Goal: Transaction & Acquisition: Book appointment/travel/reservation

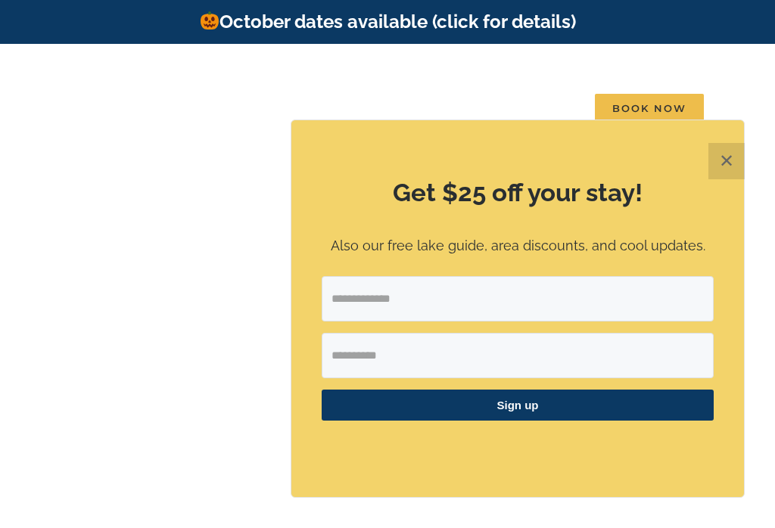
click at [734, 160] on button "✕" at bounding box center [726, 161] width 36 height 36
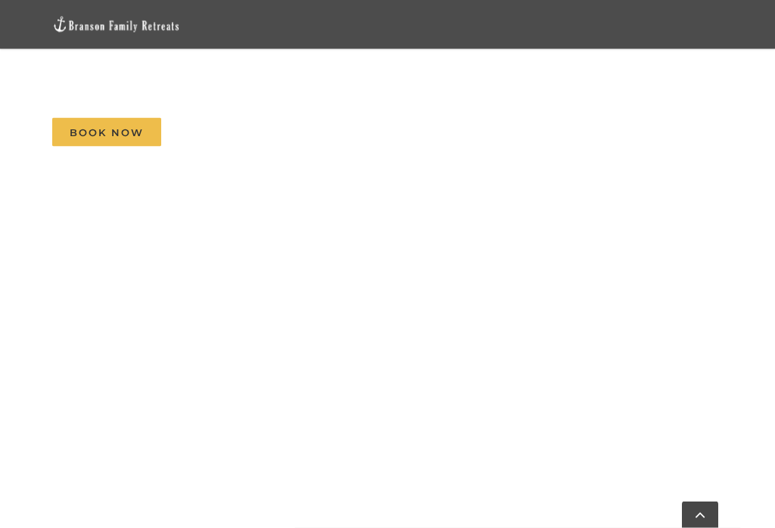
scroll to position [1998, 0]
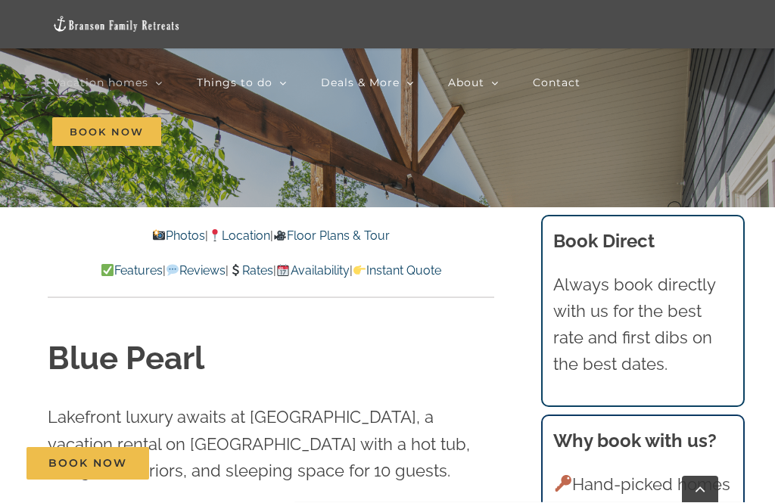
scroll to position [340, 0]
click at [170, 234] on link "Photos" at bounding box center [177, 236] width 53 height 14
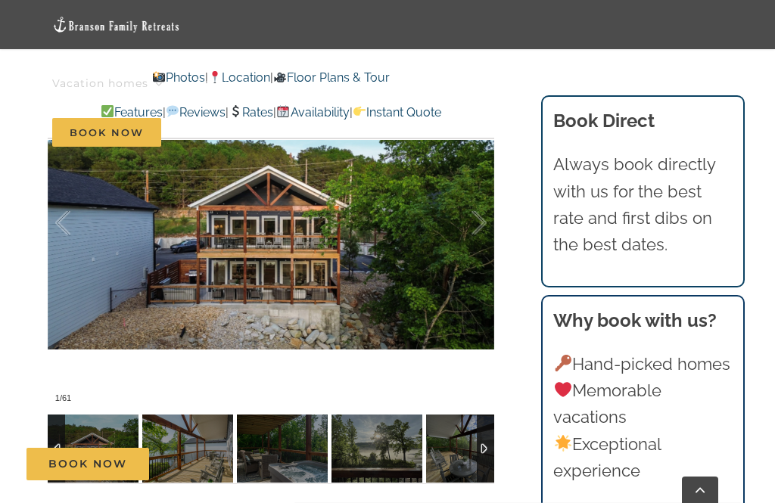
scroll to position [983, 0]
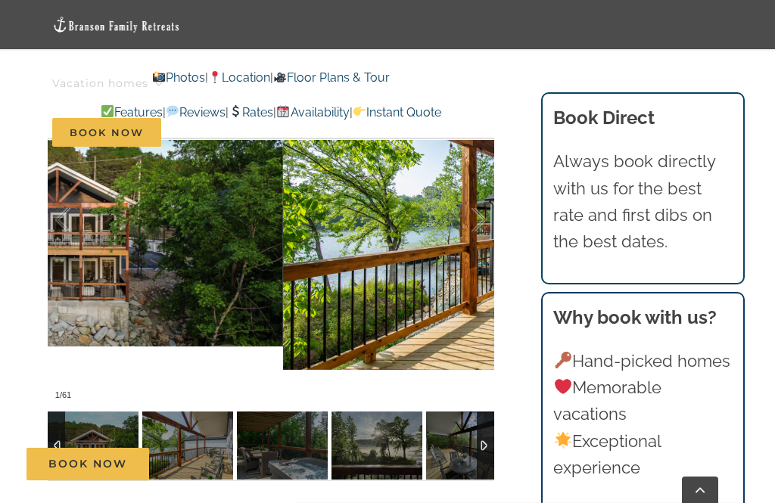
click at [468, 248] on div at bounding box center [463, 220] width 47 height 94
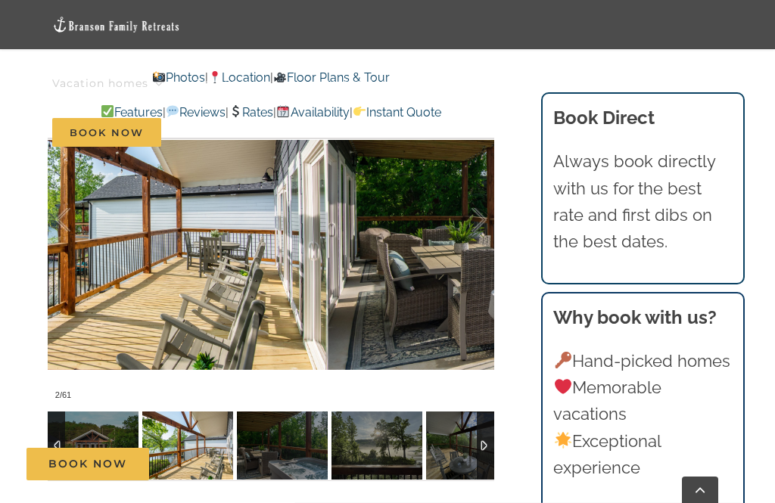
click at [483, 259] on div at bounding box center [463, 220] width 47 height 94
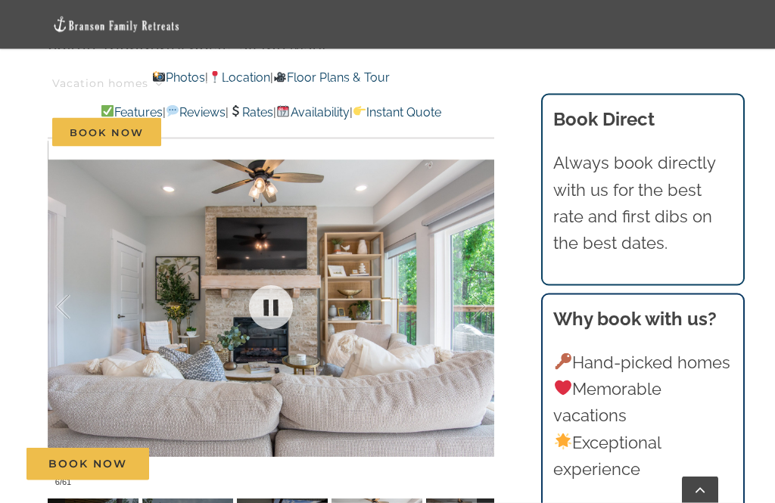
scroll to position [896, 0]
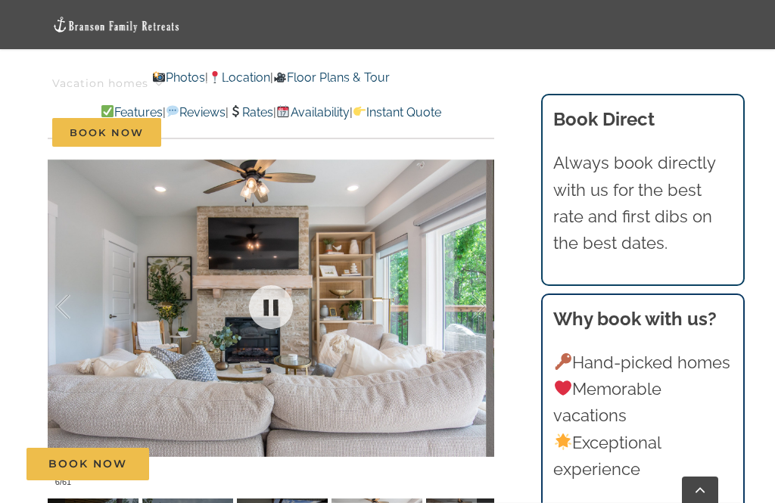
click at [472, 351] on div at bounding box center [463, 307] width 47 height 94
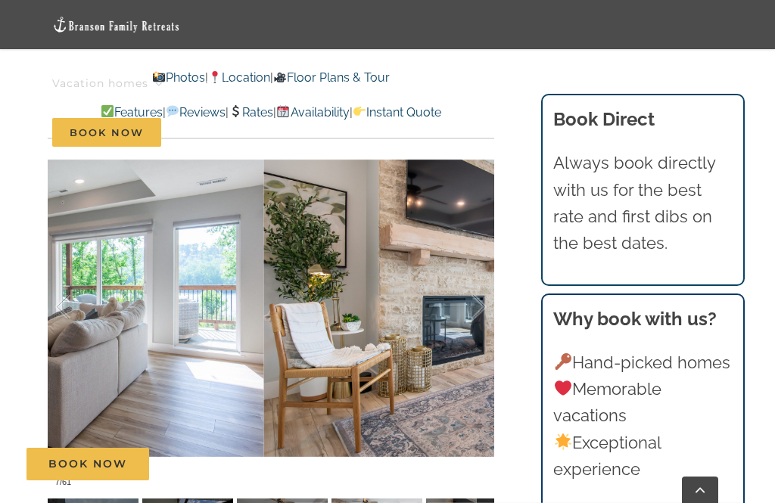
click at [484, 306] on div at bounding box center [463, 307] width 47 height 94
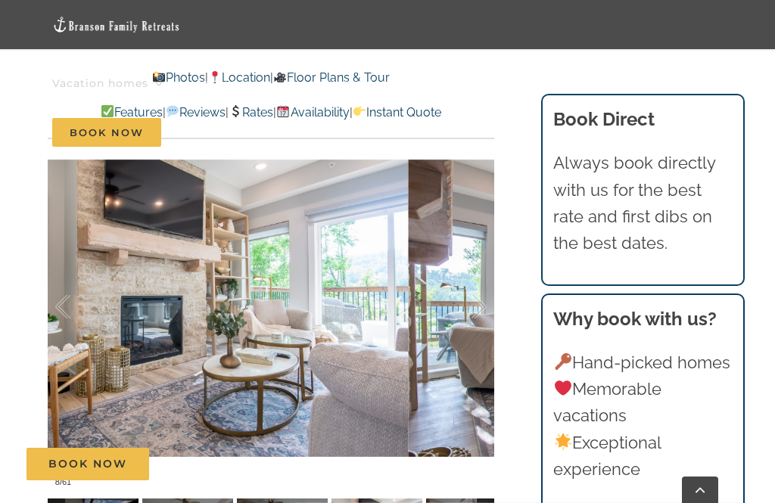
click at [472, 307] on div at bounding box center [463, 307] width 47 height 94
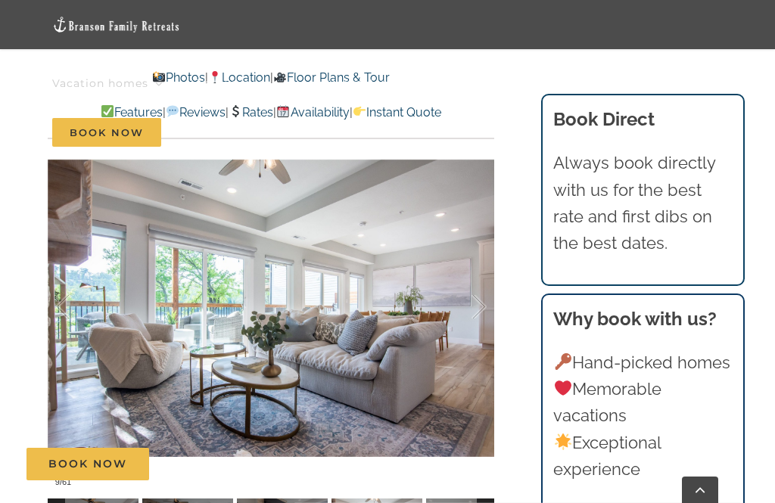
click at [481, 300] on div at bounding box center [463, 307] width 47 height 94
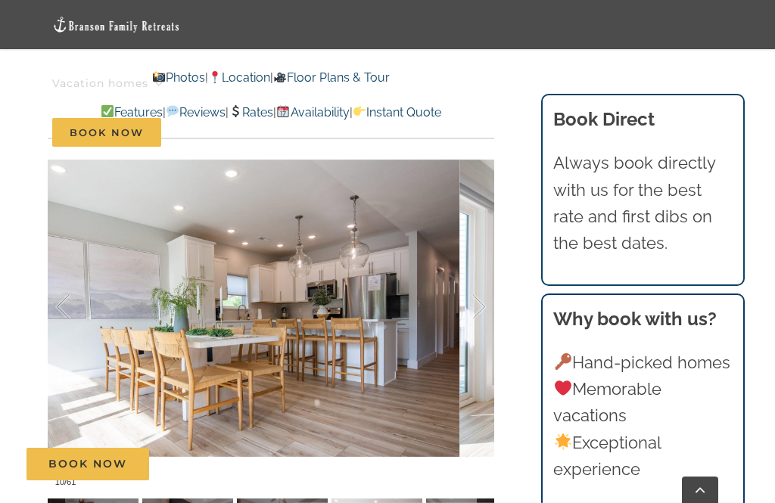
click at [483, 307] on div at bounding box center [463, 307] width 47 height 94
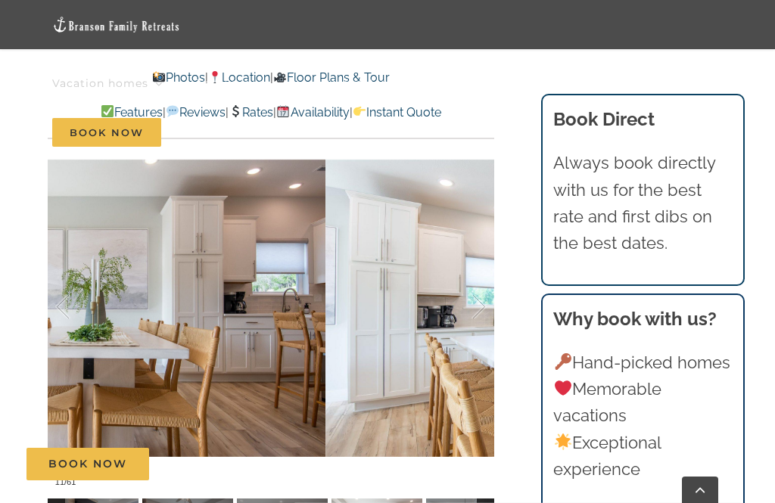
click at [482, 316] on div at bounding box center [463, 307] width 47 height 94
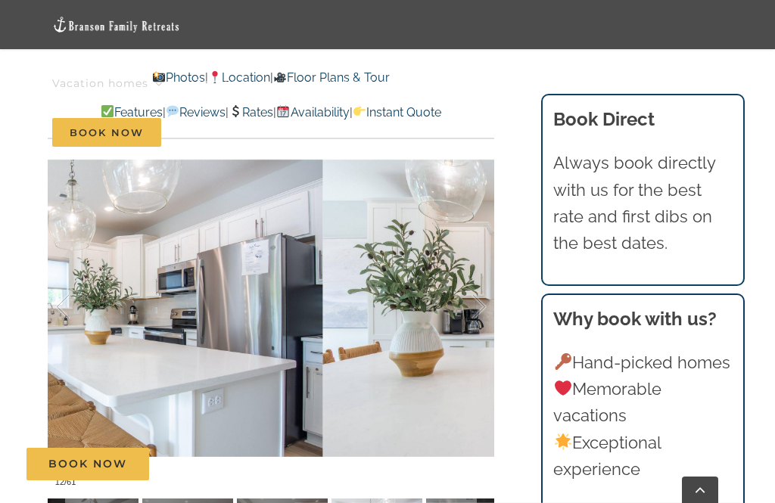
click at [478, 305] on div at bounding box center [463, 307] width 47 height 94
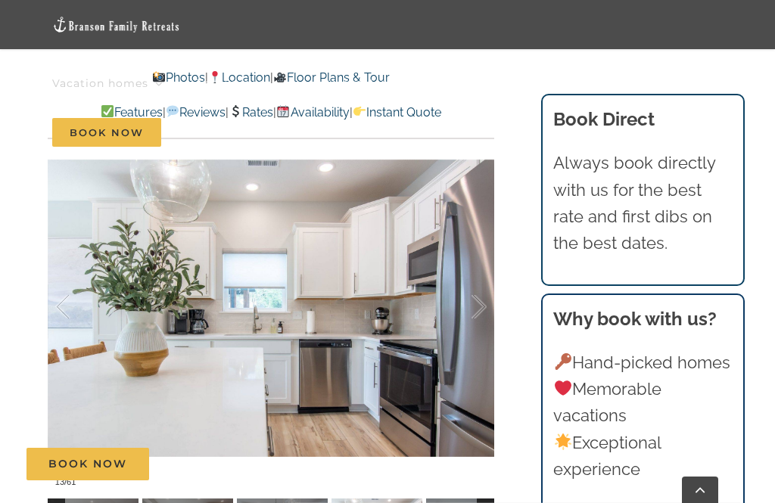
click at [481, 304] on div at bounding box center [463, 307] width 47 height 94
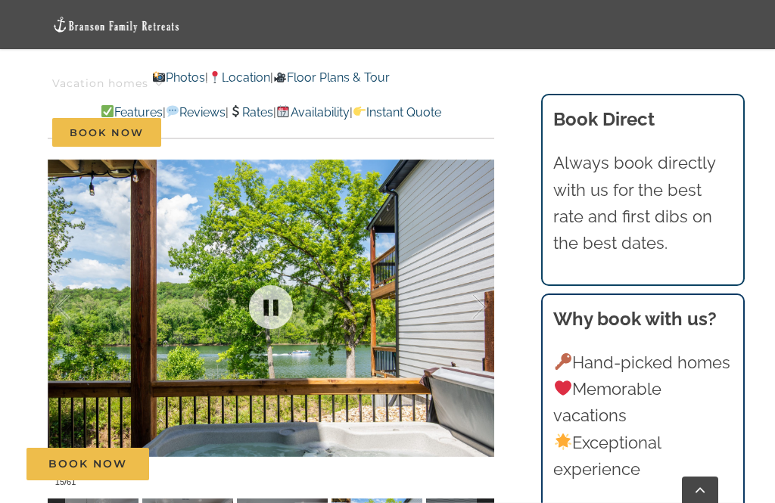
click at [490, 309] on div at bounding box center [271, 308] width 447 height 374
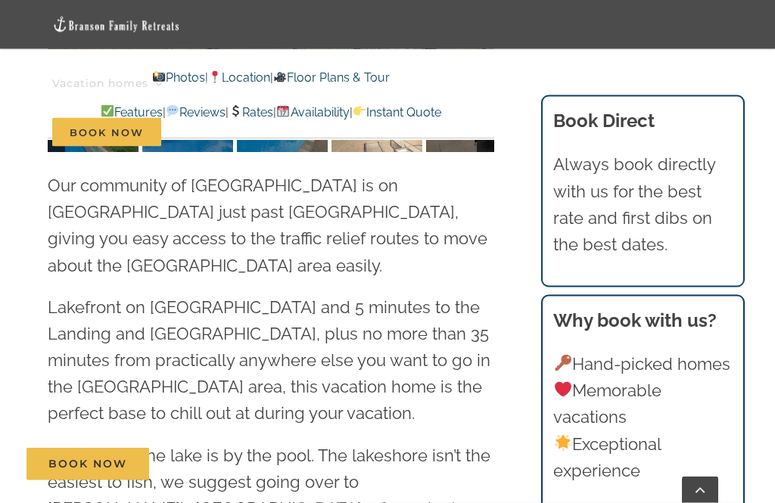
scroll to position [3878, 0]
click at [244, 123] on nav "Vacation homes 2 to 3 Bedrooms Mini Camp | 2 Bedrooms Mini Pearl | 2 Bedrooms M…" at bounding box center [387, 108] width 671 height 98
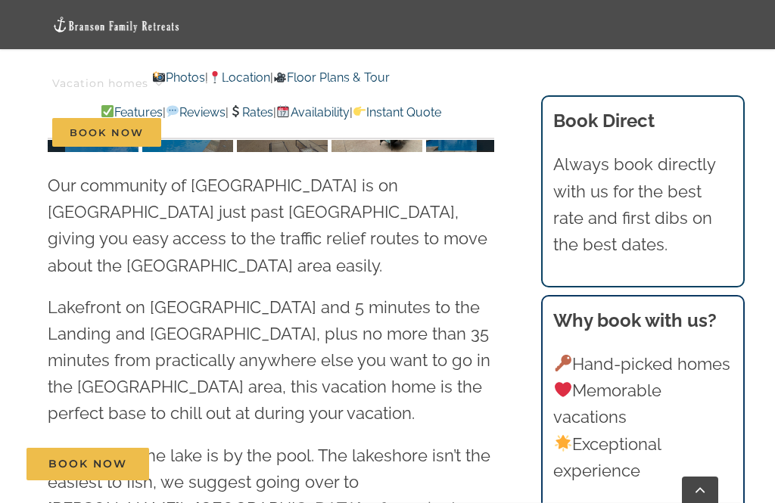
click at [251, 115] on nav "Vacation homes 2 to 3 Bedrooms Mini Camp | 2 Bedrooms Mini Pearl | 2 Bedrooms M…" at bounding box center [387, 108] width 671 height 98
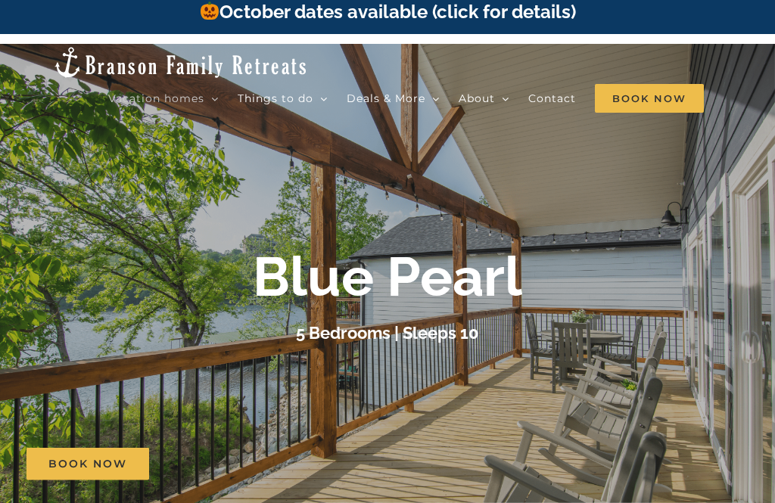
scroll to position [0, 0]
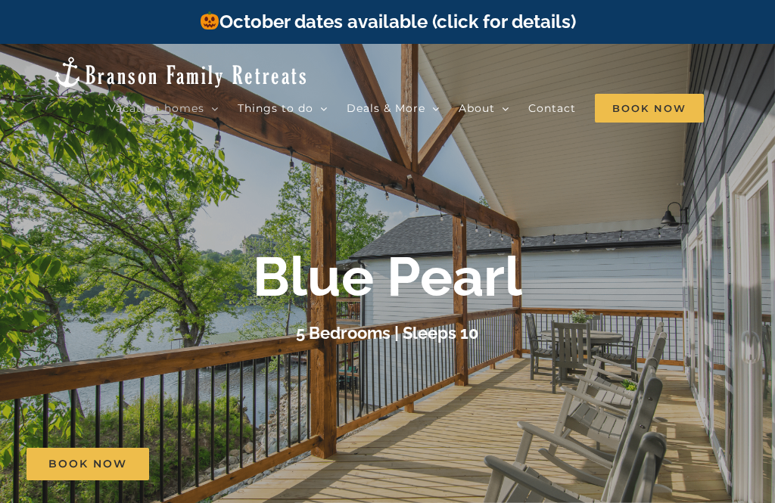
click at [407, 183] on span "Specials" at bounding box center [387, 188] width 50 height 11
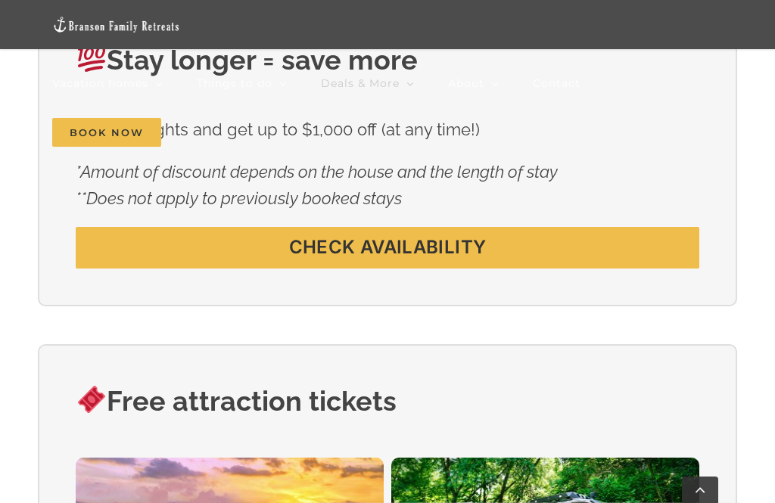
scroll to position [913, 0]
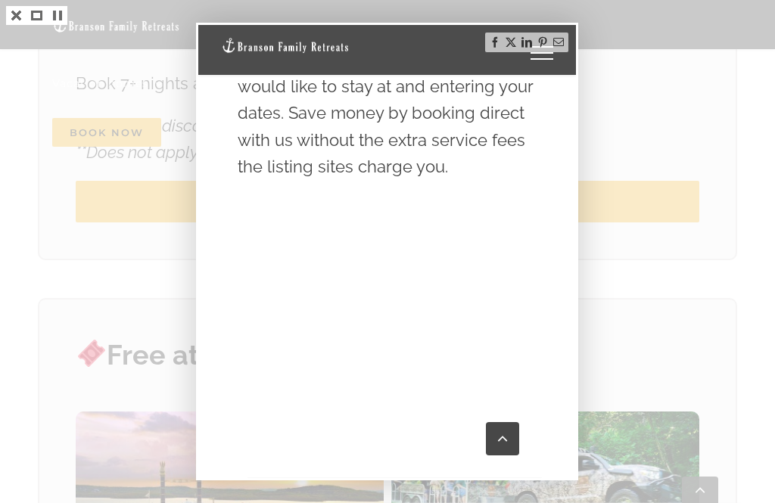
scroll to position [788, 0]
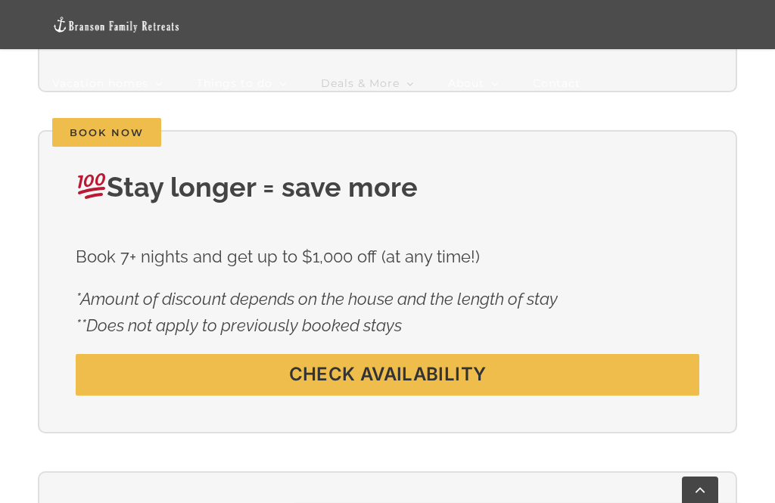
scroll to position [787, 0]
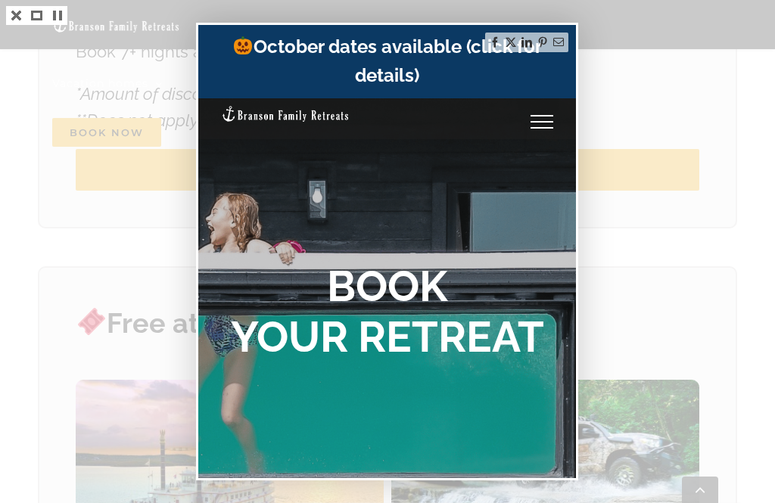
click at [421, 304] on b "BOOK YOUR RETREAT" at bounding box center [387, 311] width 313 height 101
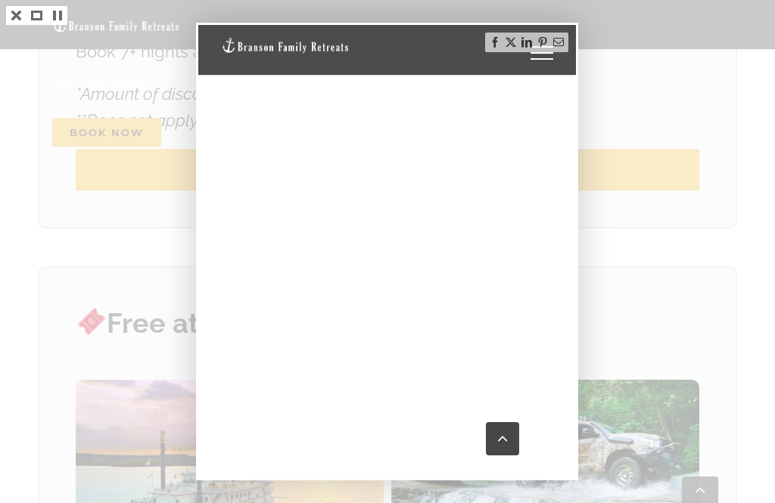
scroll to position [3665, 0]
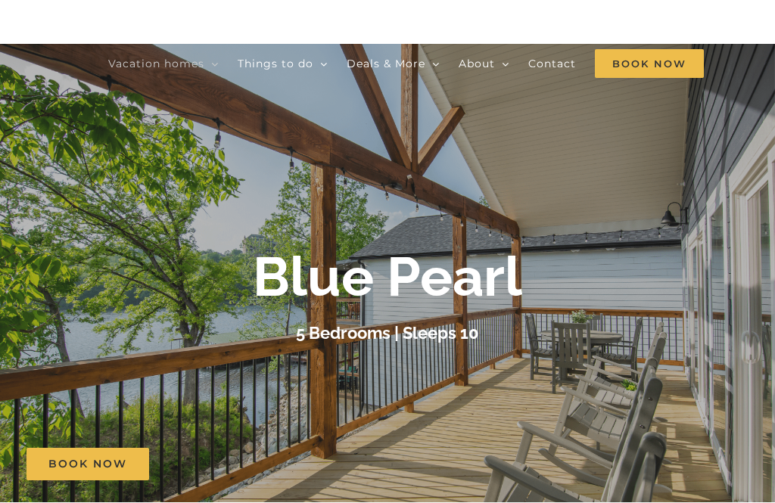
scroll to position [34, 0]
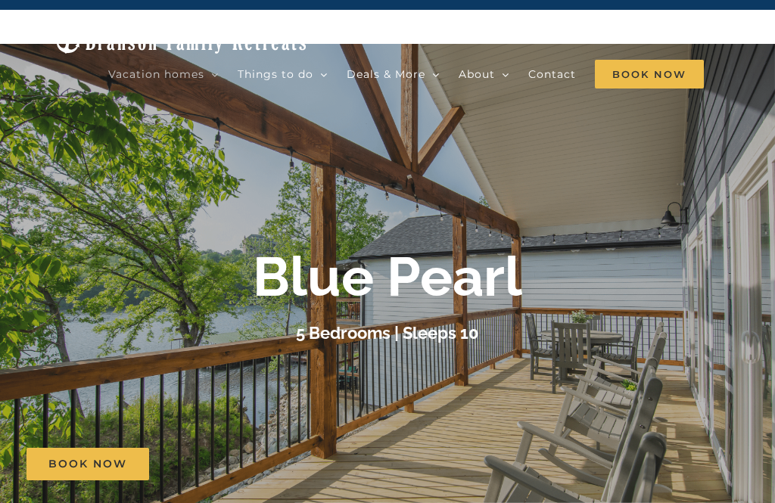
click at [636, 60] on span "Book Now" at bounding box center [649, 74] width 109 height 29
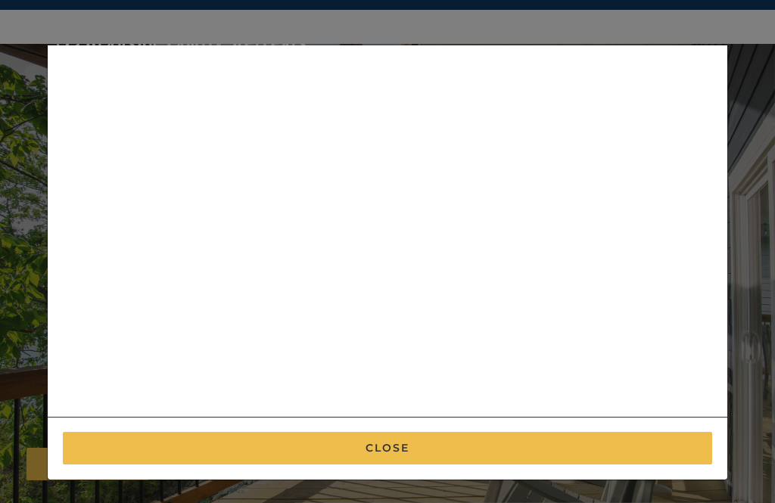
scroll to position [525, 0]
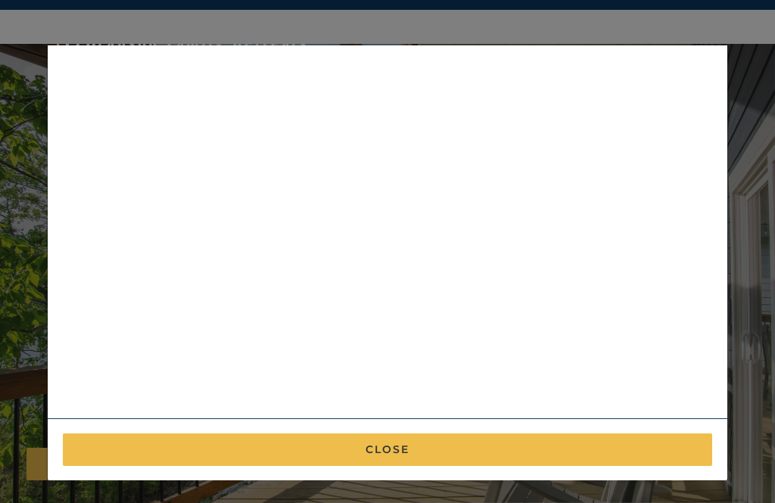
click at [764, 114] on div "× Book now Best cancellation policy in the area : Cancel up to 14 days before a…" at bounding box center [387, 251] width 775 height 503
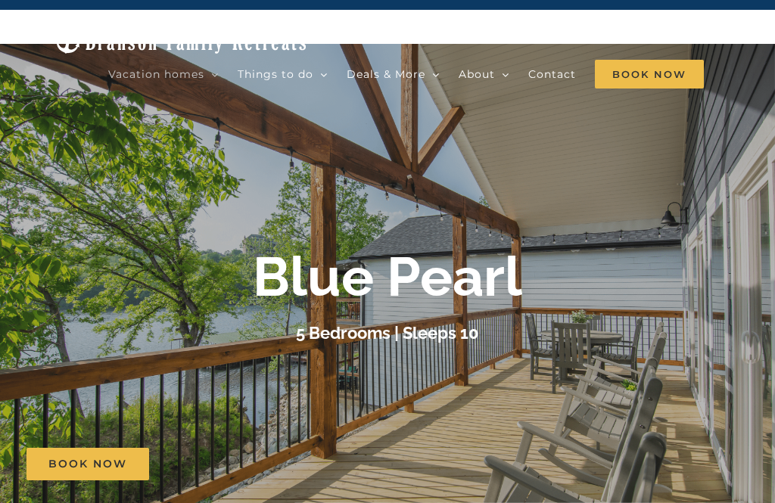
click at [568, 149] on span "Guest photo gallery" at bounding box center [525, 154] width 102 height 11
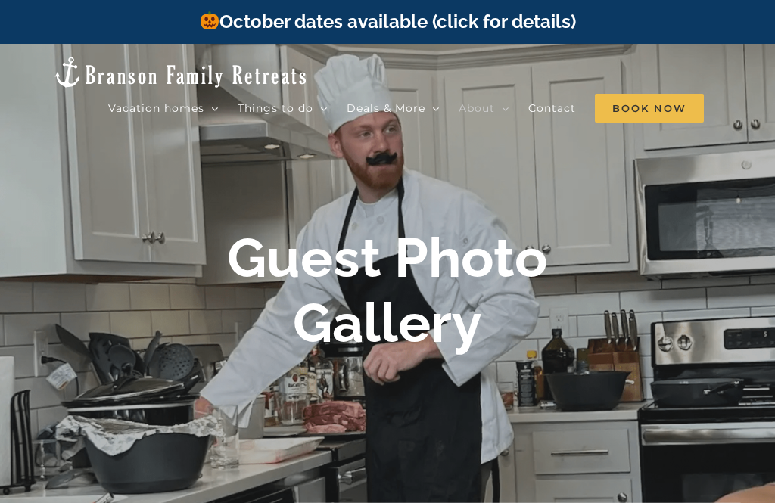
click at [761, 291] on div "Guest Photo Gallery" at bounding box center [387, 297] width 775 height 142
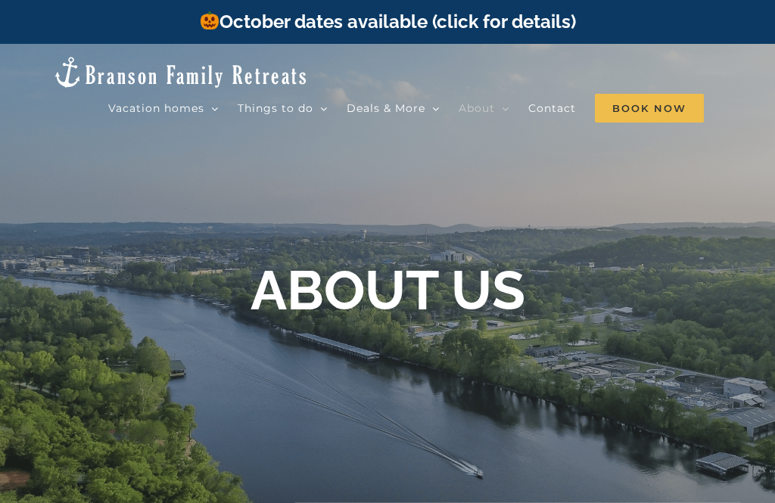
click at [737, 299] on div "ABOUT US" at bounding box center [387, 296] width 775 height 76
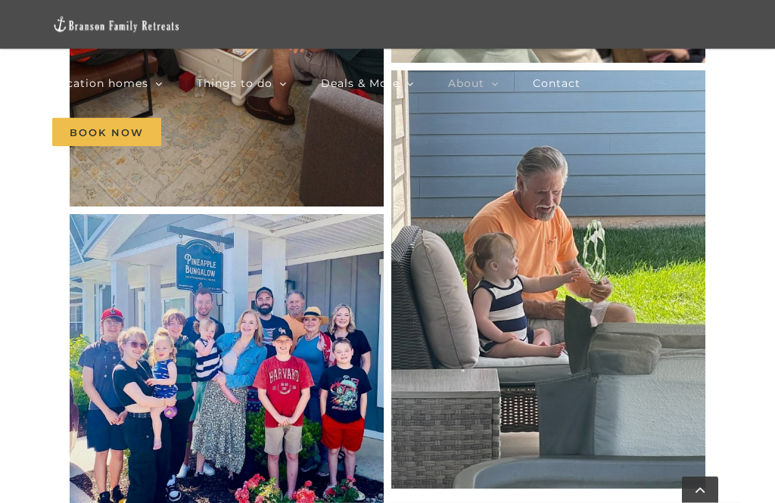
scroll to position [3063, 0]
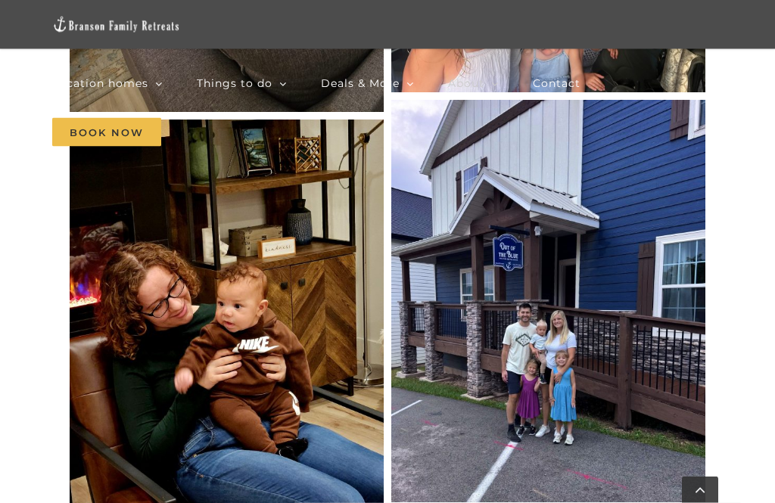
scroll to position [8243, 0]
